Goal: Task Accomplishment & Management: Use online tool/utility

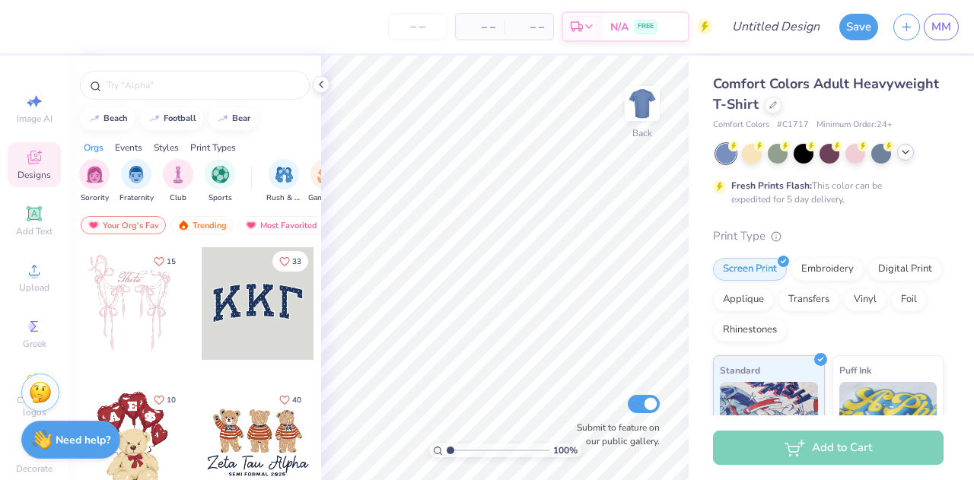
click at [903, 155] on icon at bounding box center [906, 152] width 12 height 12
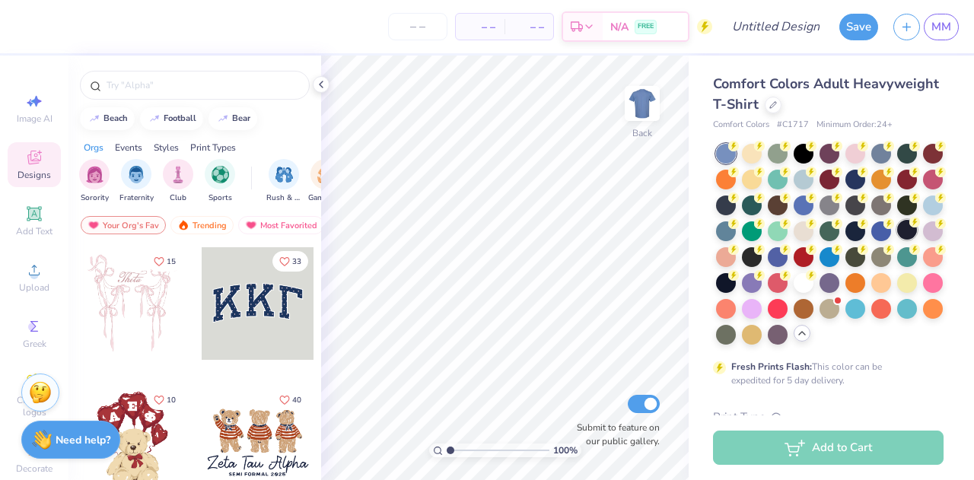
click at [897, 240] on div at bounding box center [907, 230] width 20 height 20
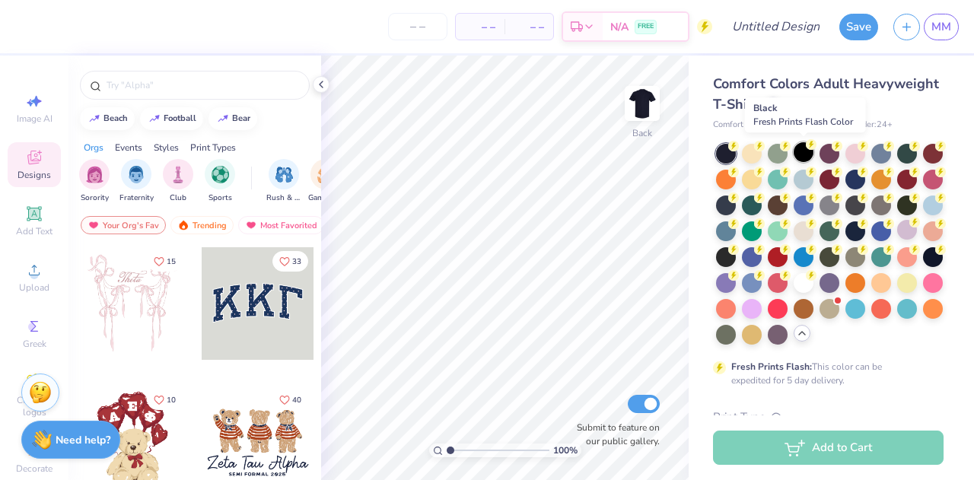
click at [802, 148] on div at bounding box center [804, 152] width 20 height 20
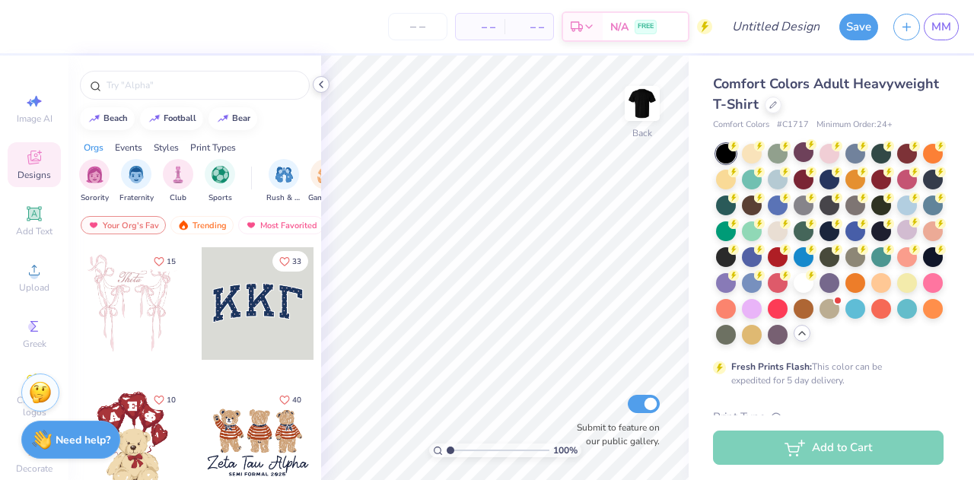
click at [321, 85] on icon at bounding box center [321, 84] width 12 height 12
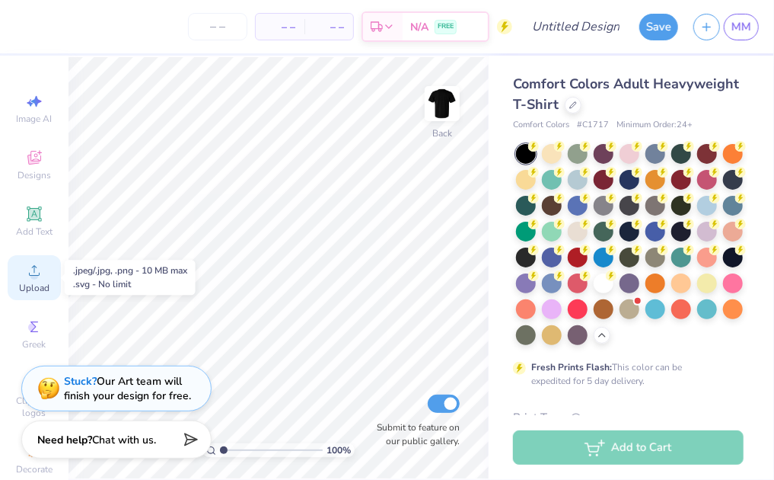
click at [25, 269] on icon at bounding box center [34, 270] width 18 height 18
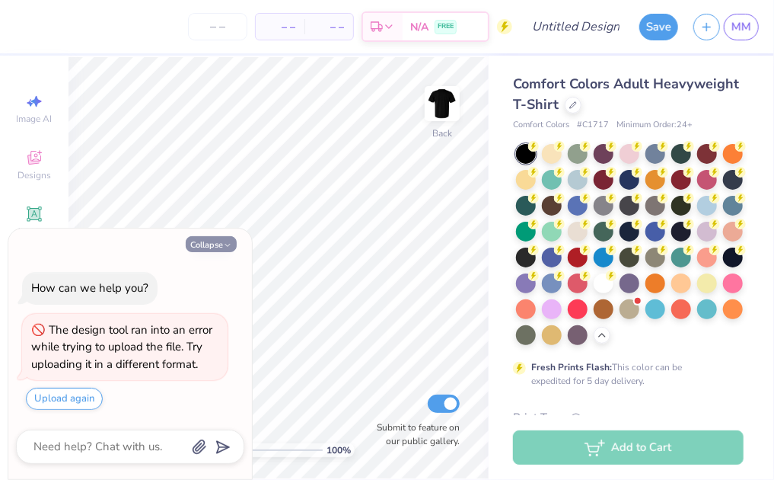
click at [224, 247] on icon "button" at bounding box center [227, 245] width 9 height 9
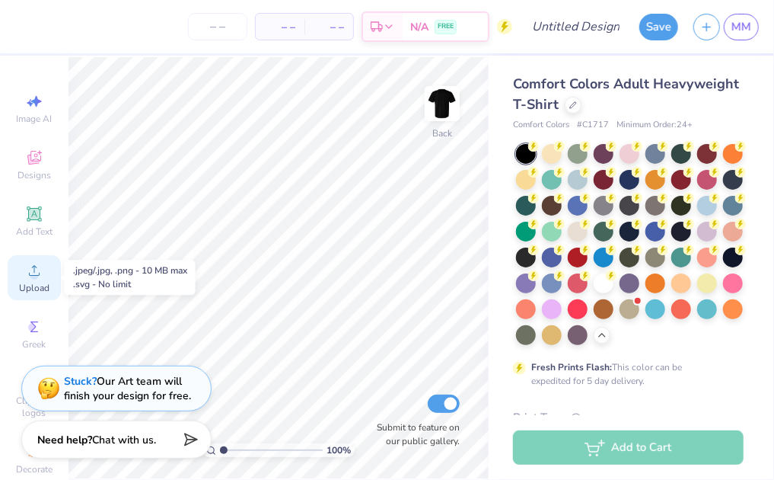
click at [16, 273] on div "Upload" at bounding box center [34, 277] width 53 height 45
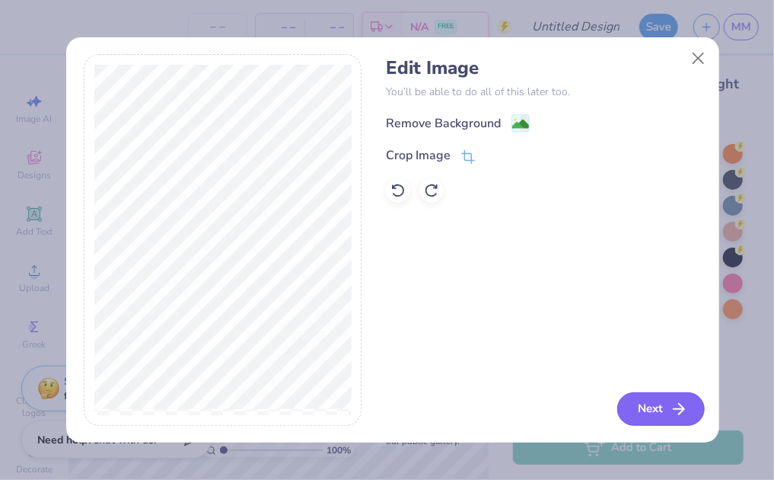
click at [655, 406] on button "Next" at bounding box center [661, 408] width 88 height 33
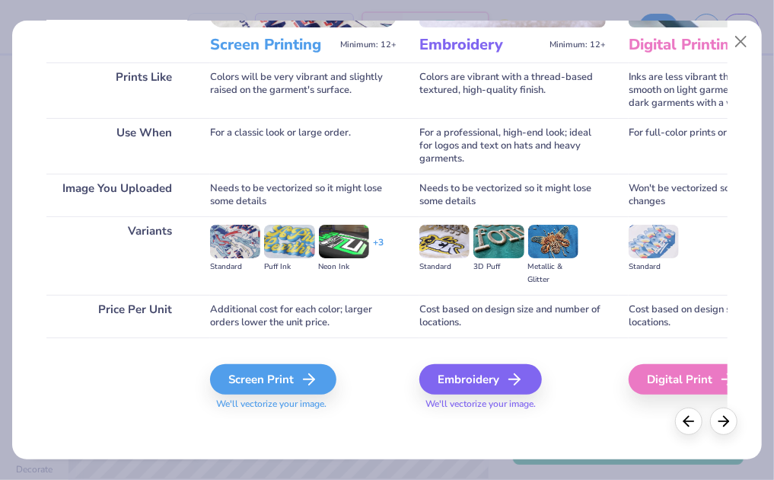
scroll to position [202, 0]
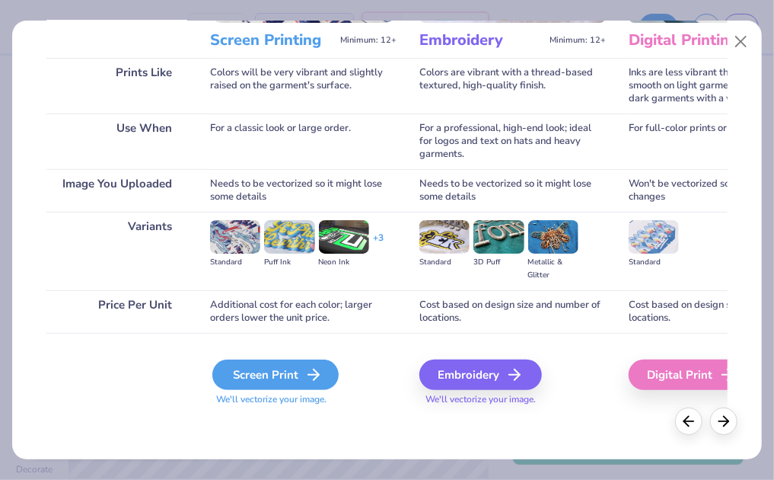
click at [277, 376] on div "Screen Print" at bounding box center [275, 374] width 126 height 30
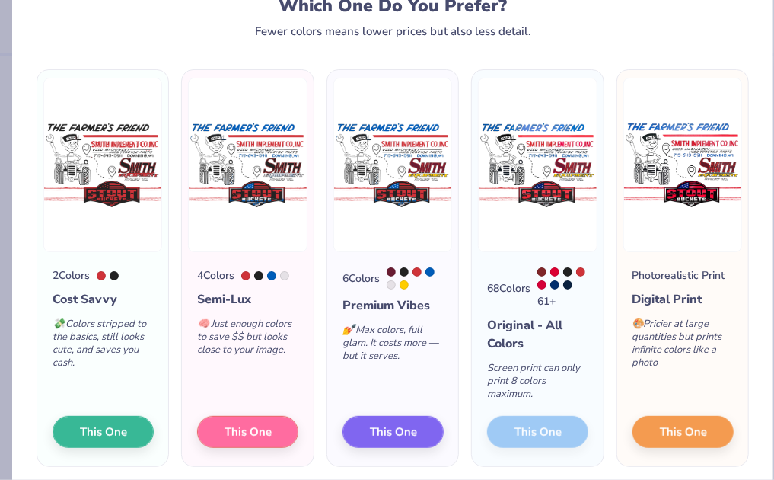
scroll to position [58, 0]
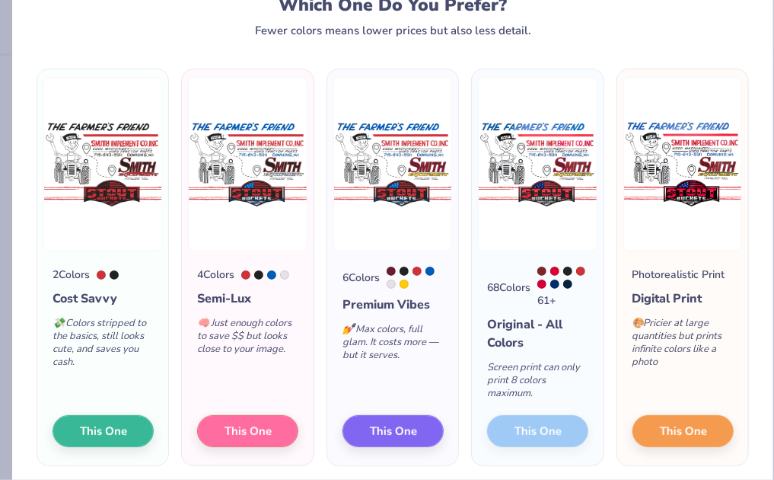
click at [525, 435] on div "68 Colors 61 + Original - All Colors Screen print can only print 8 colors maxim…" at bounding box center [537, 358] width 131 height 214
click at [533, 416] on div "68 Colors 61 + Original - All Colors Screen print can only print 8 colors maxim…" at bounding box center [537, 358] width 131 height 214
click at [659, 420] on span "This One" at bounding box center [682, 429] width 47 height 18
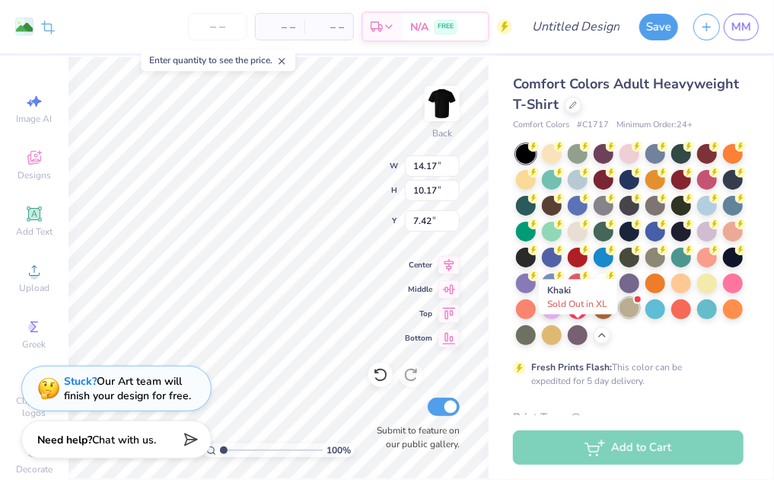
click at [620, 317] on div at bounding box center [630, 308] width 20 height 20
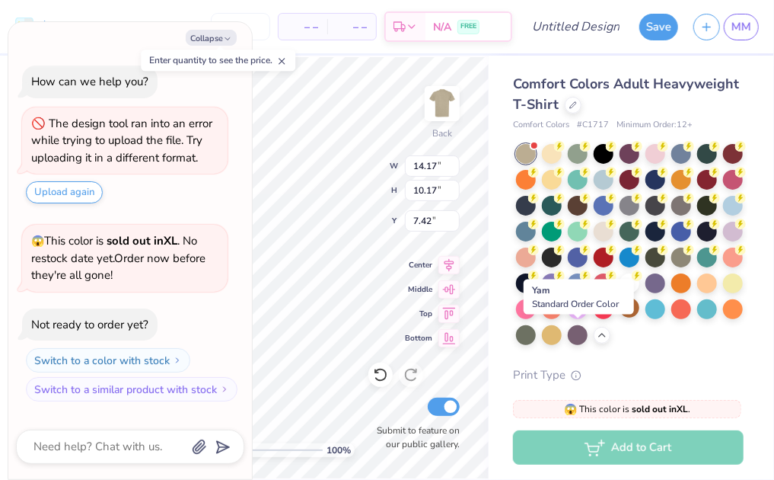
scroll to position [189, 0]
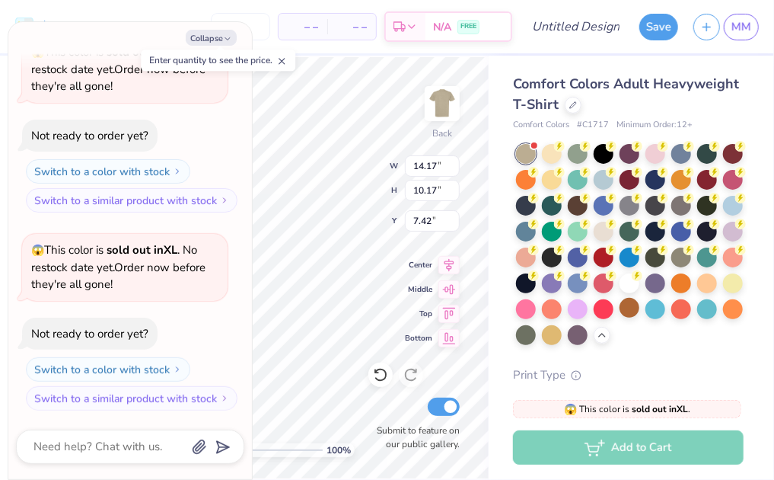
type textarea "x"
type input "1.07"
type textarea "x"
type input "0.50"
click at [212, 33] on button "Collapse" at bounding box center [211, 38] width 51 height 16
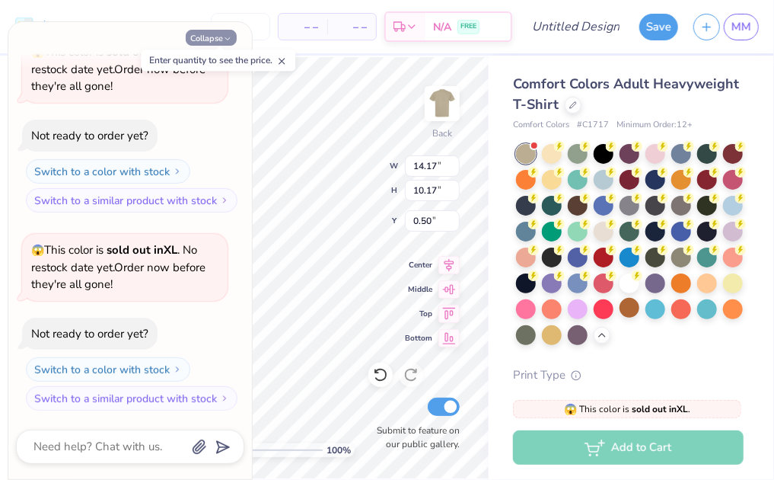
type textarea "x"
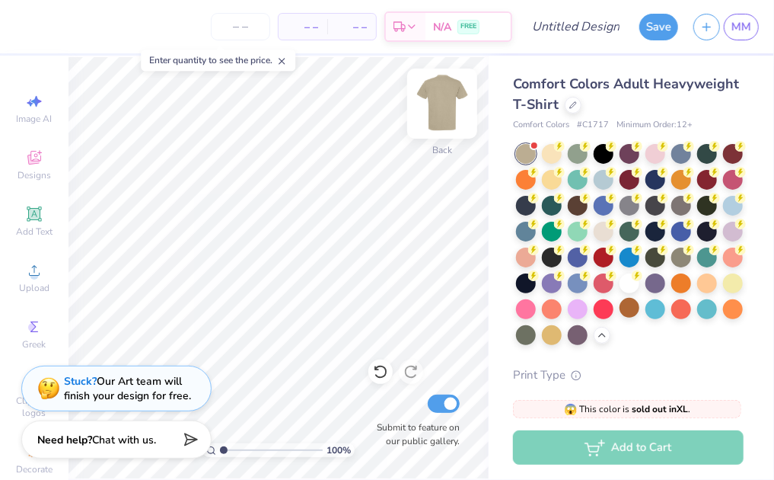
click at [448, 107] on img at bounding box center [442, 103] width 61 height 61
